Goal: Task Accomplishment & Management: Manage account settings

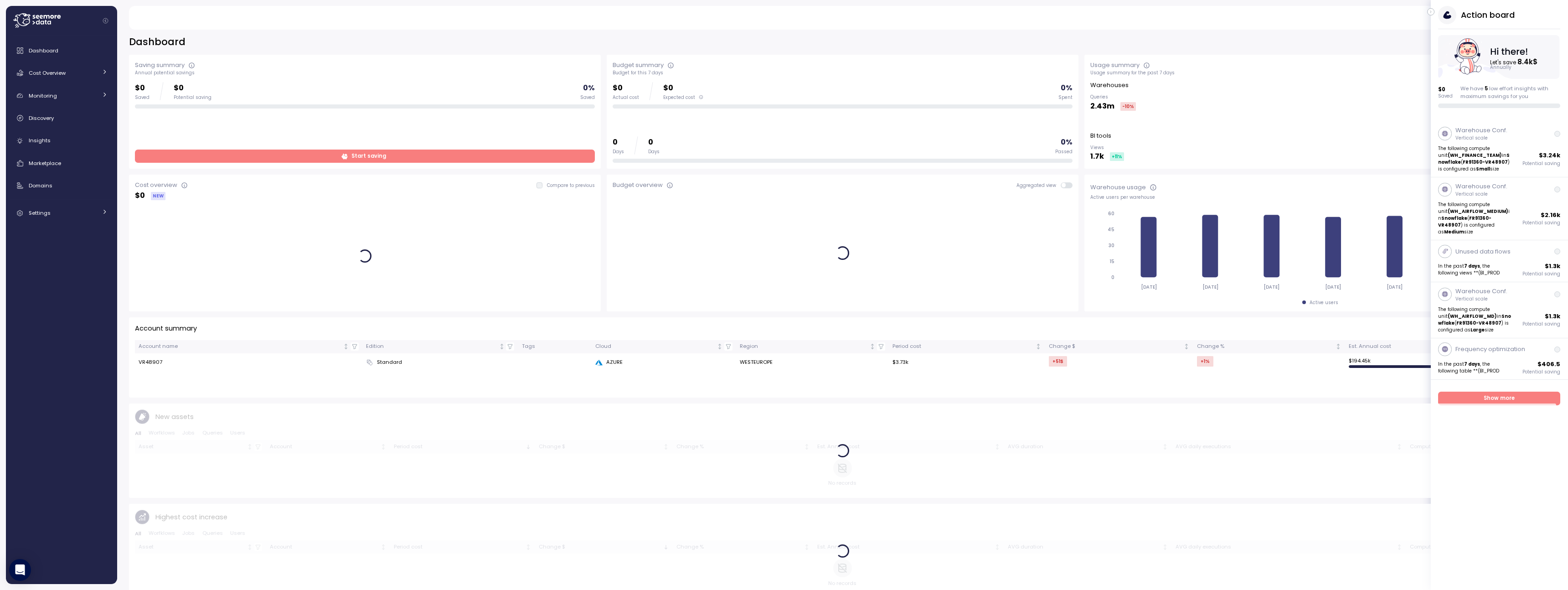
click at [1429, 12] on icon "button" at bounding box center [1431, 12] width 4 height 11
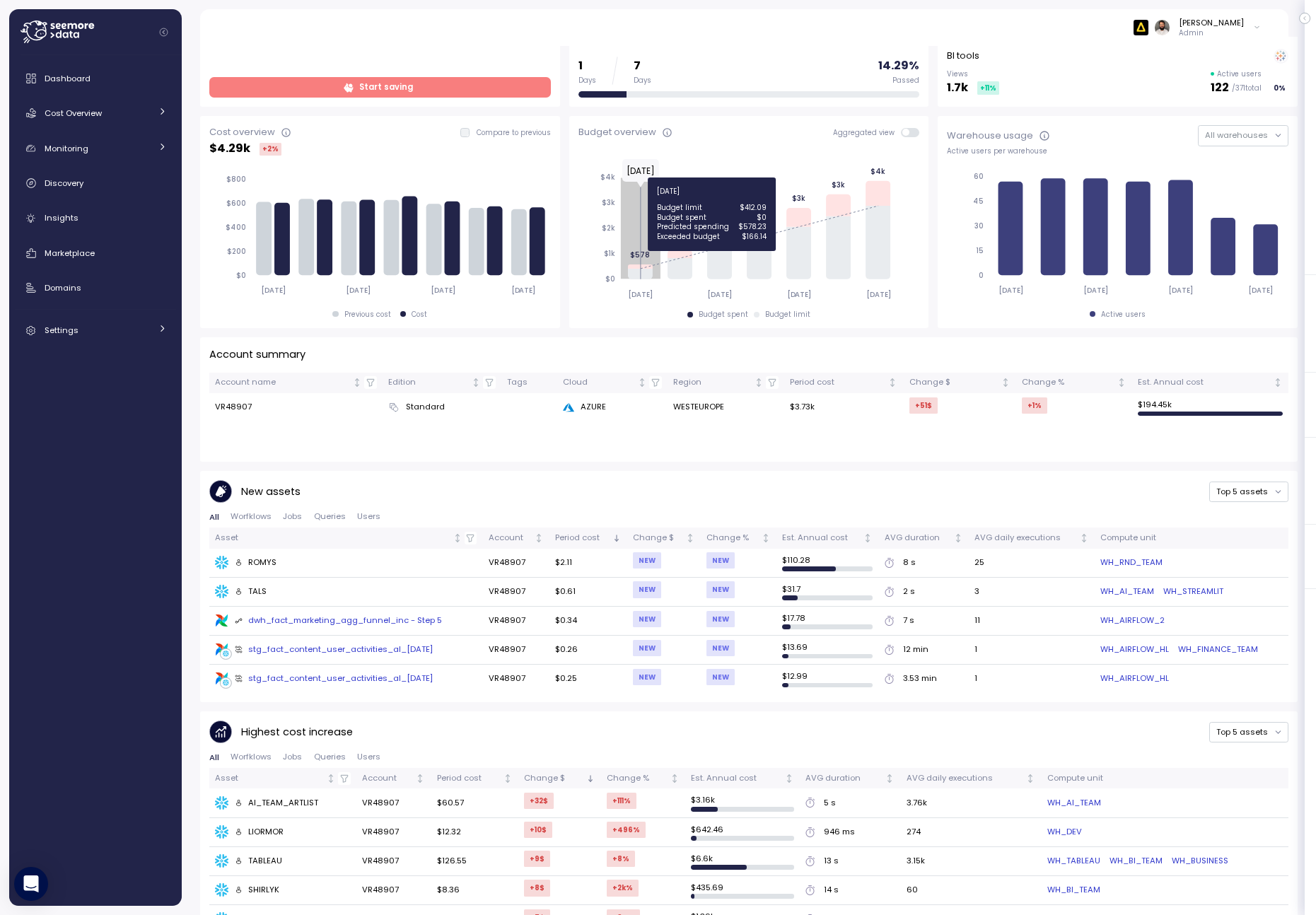
scroll to position [432, 0]
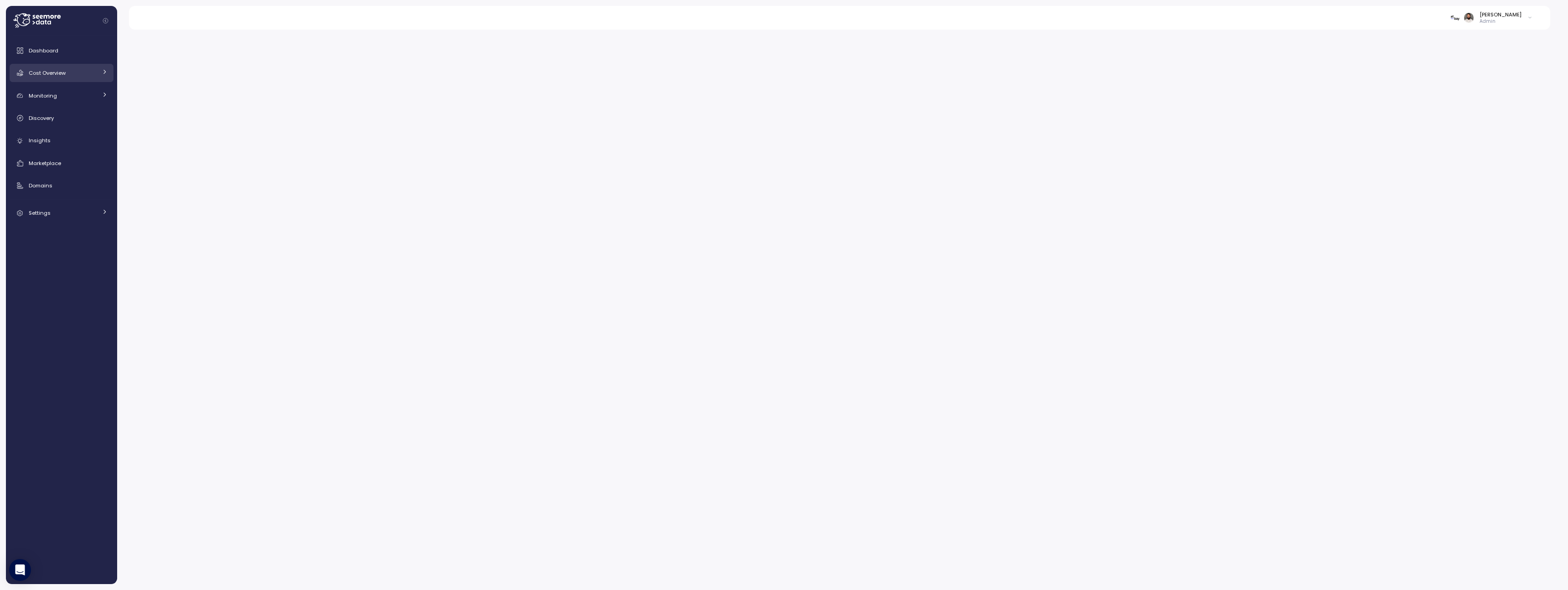
click at [97, 74] on link "Cost Overview" at bounding box center [61, 73] width 104 height 18
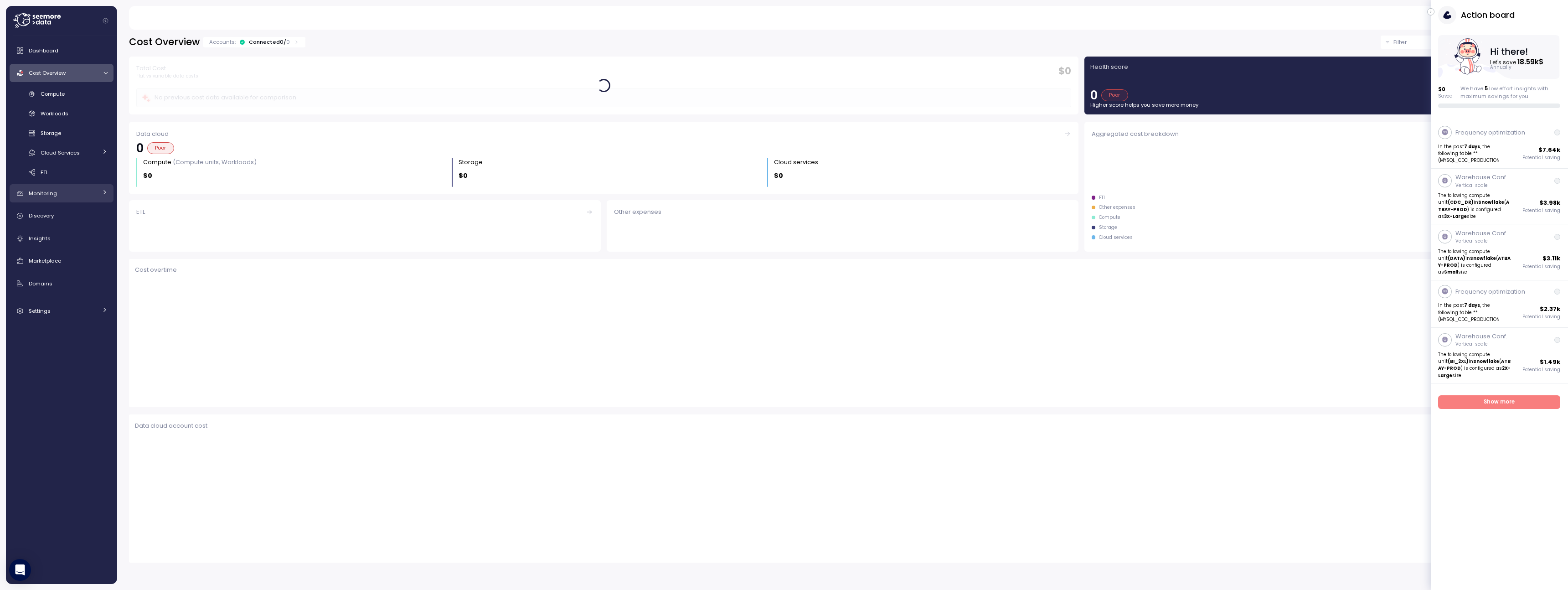
click at [77, 195] on div "Monitoring" at bounding box center [63, 193] width 68 height 9
click at [75, 217] on div "Budget" at bounding box center [74, 214] width 67 height 9
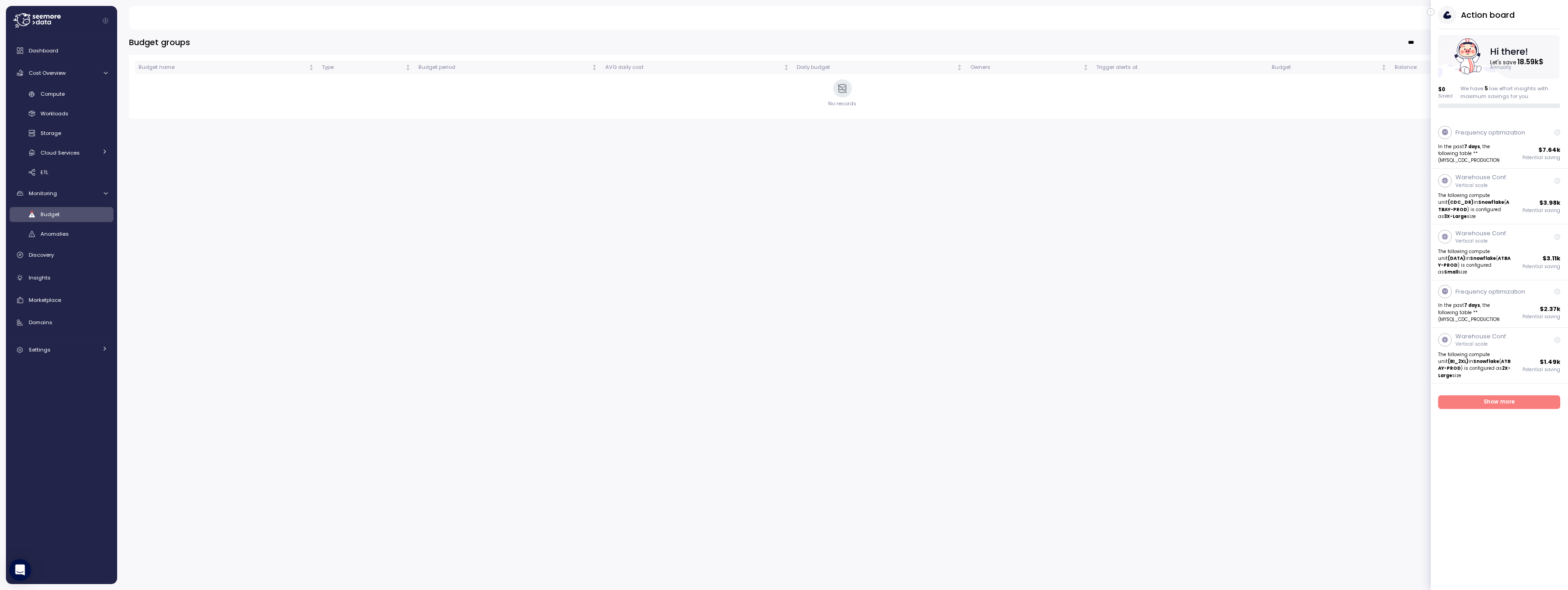
click at [1433, 9] on icon "button" at bounding box center [1431, 12] width 4 height 11
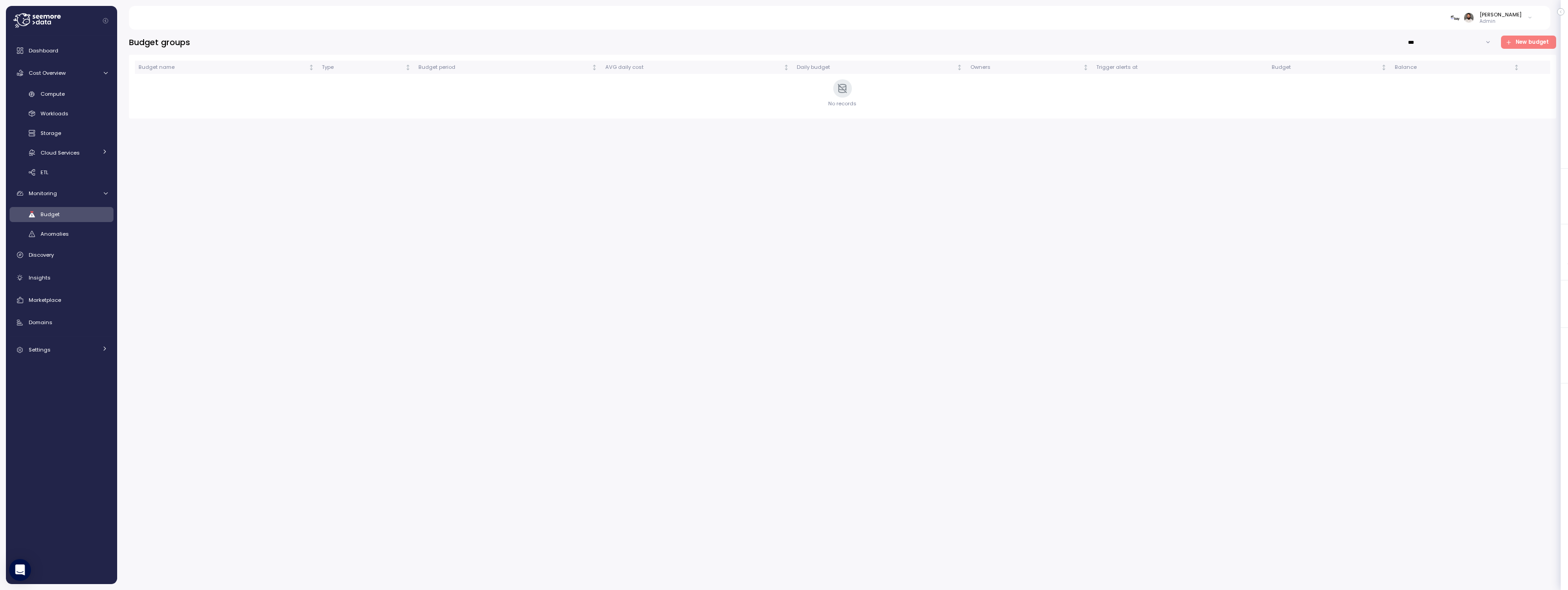
click at [1516, 41] on span "New budget" at bounding box center [1527, 42] width 43 height 12
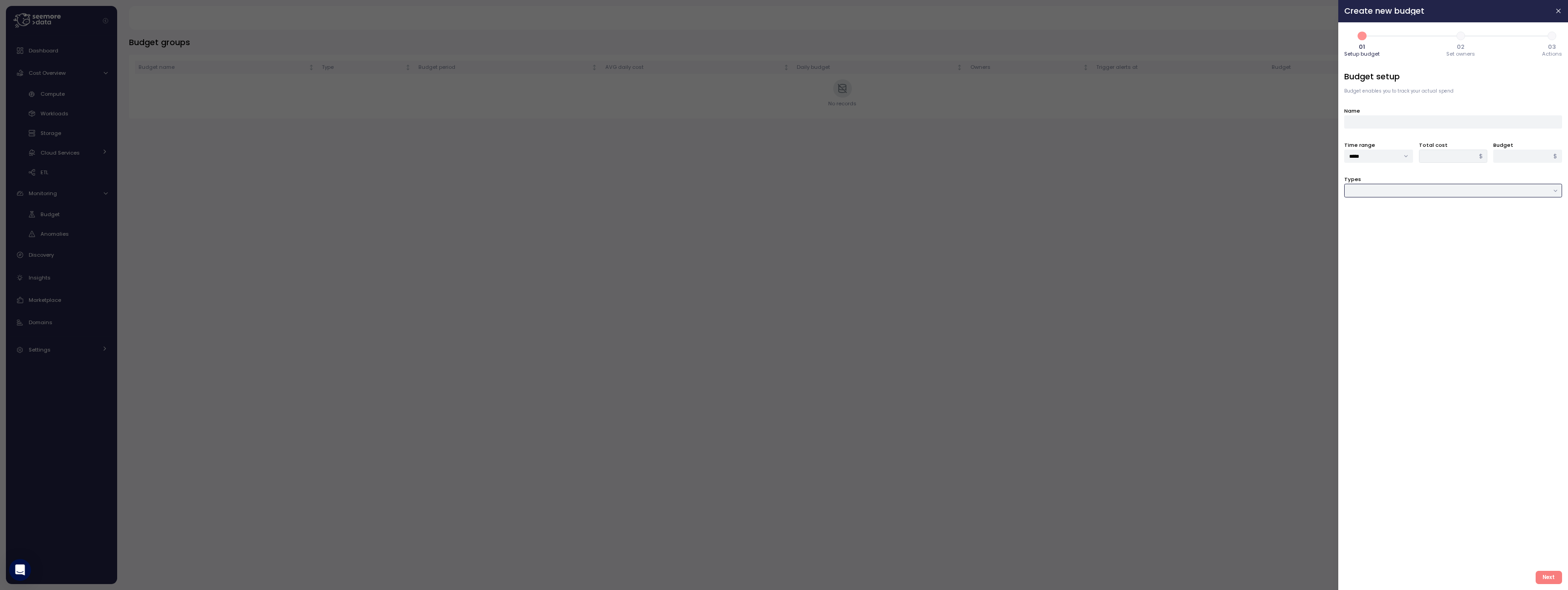
click at [1468, 189] on input "Types" at bounding box center [1453, 191] width 218 height 13
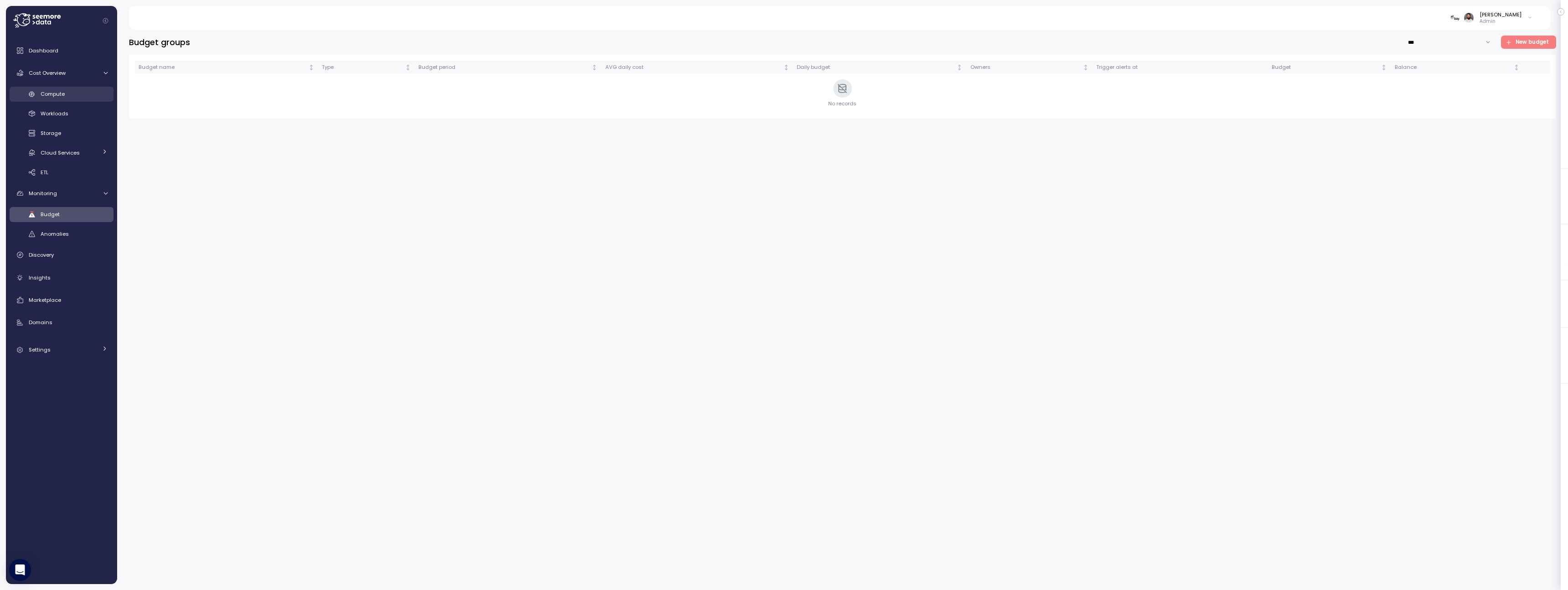
click at [84, 99] on div "Compute" at bounding box center [74, 94] width 67 height 9
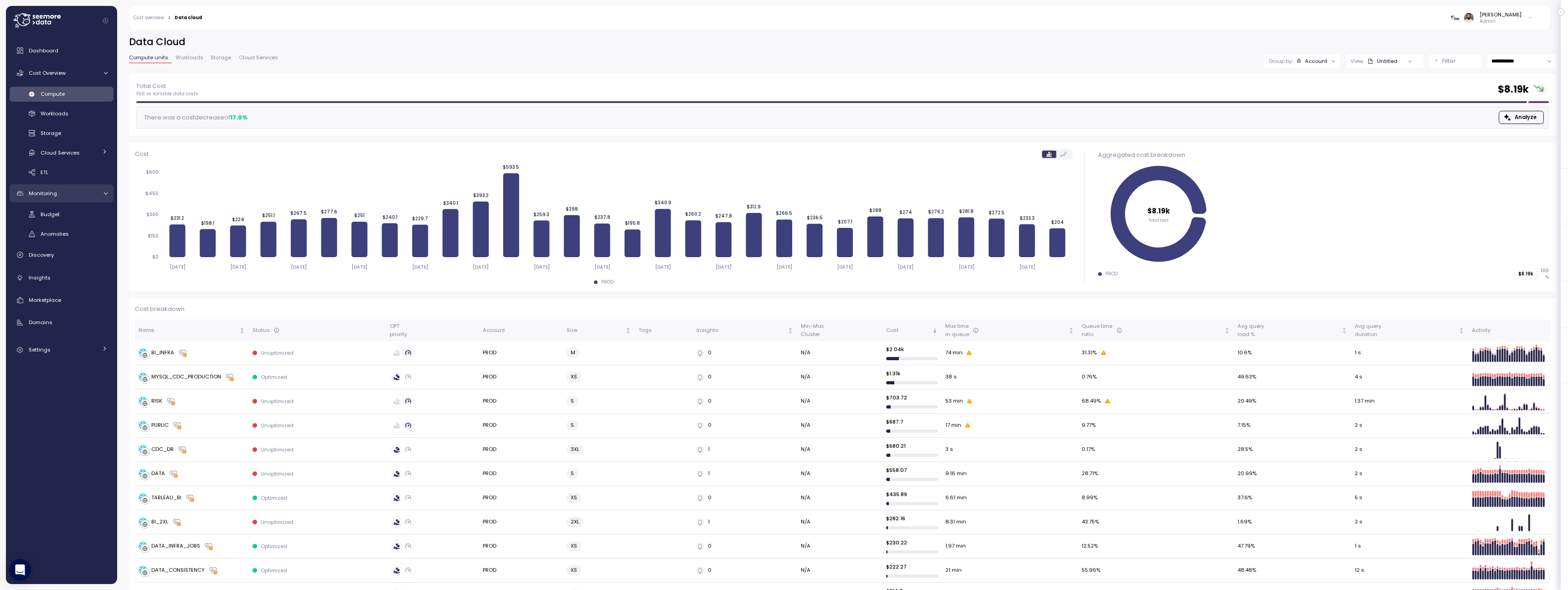
click at [95, 197] on div "Monitoring" at bounding box center [63, 193] width 68 height 9
click at [91, 216] on div "Budget" at bounding box center [74, 214] width 67 height 9
